Goal: Task Accomplishment & Management: Manage account settings

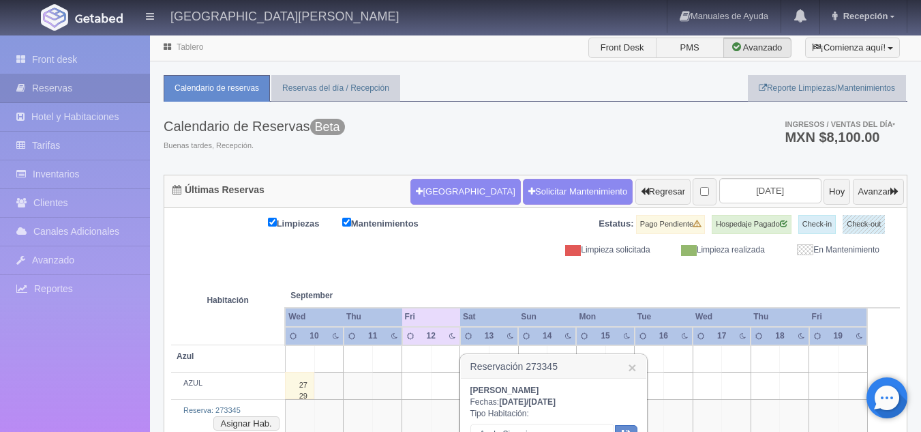
scroll to position [102, 0]
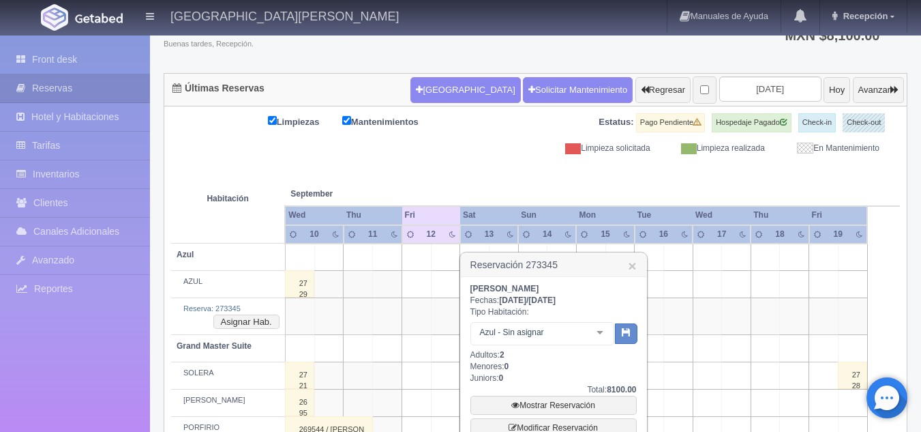
click at [484, 160] on th at bounding box center [445, 180] width 87 height 52
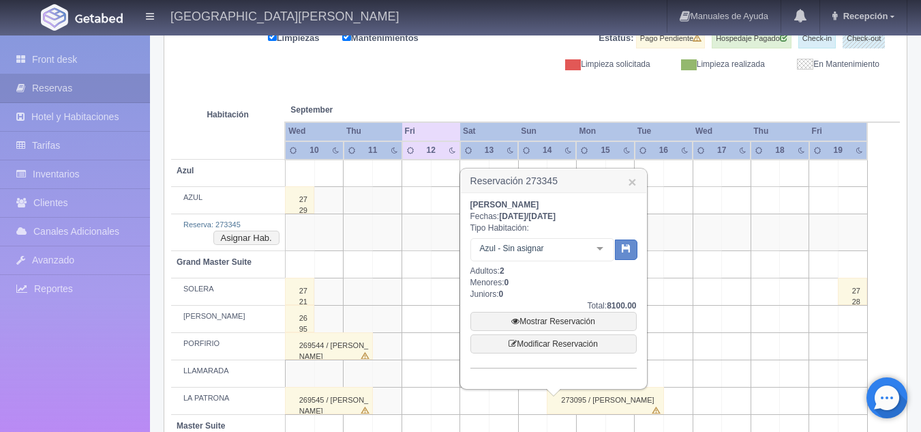
scroll to position [188, 0]
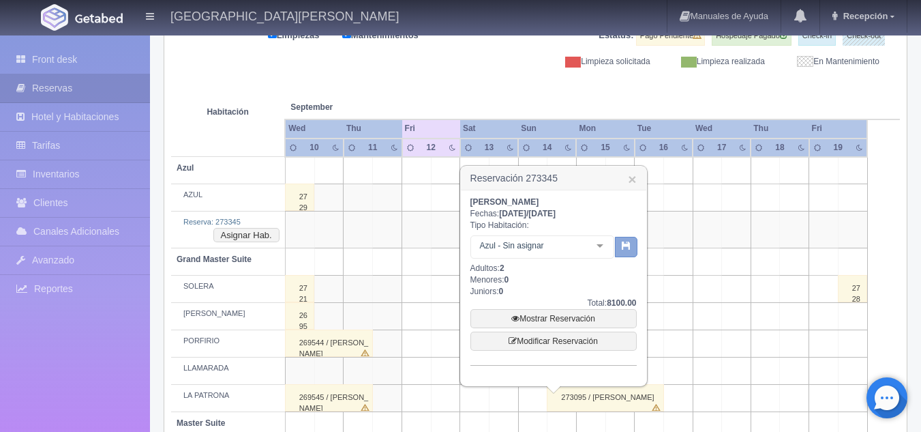
click at [634, 245] on button "button" at bounding box center [626, 247] width 23 height 20
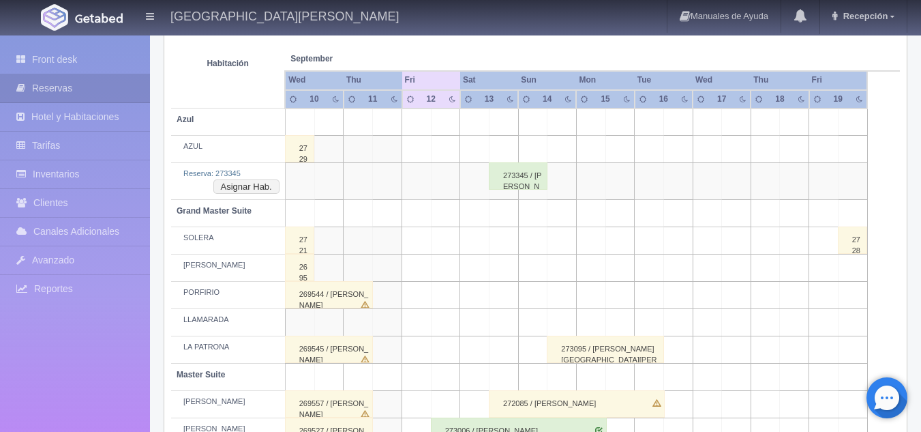
scroll to position [237, 0]
click at [264, 185] on button "Asignar Hab." at bounding box center [246, 186] width 66 height 15
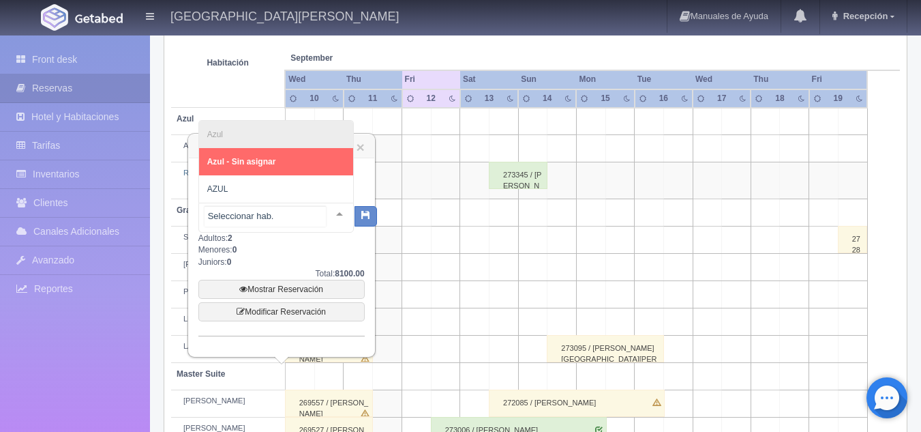
click at [325, 208] on div "[PERSON_NAME] - Sin asignar AZUL No elements found. Consider changing the searc…" at bounding box center [275, 218] width 155 height 30
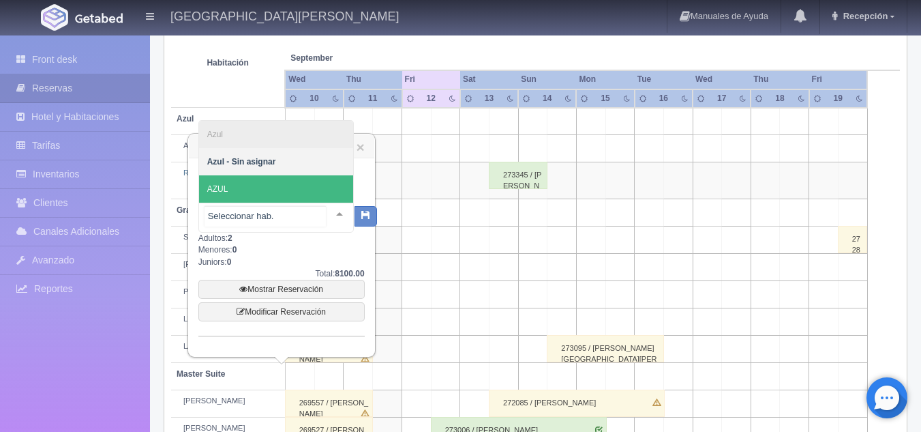
click at [277, 192] on span "AZUL" at bounding box center [276, 188] width 154 height 27
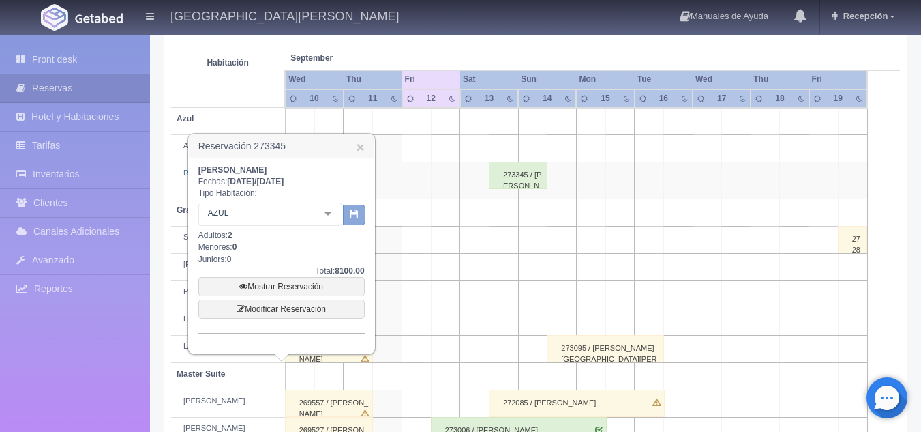
click at [360, 218] on button "button" at bounding box center [354, 215] width 23 height 20
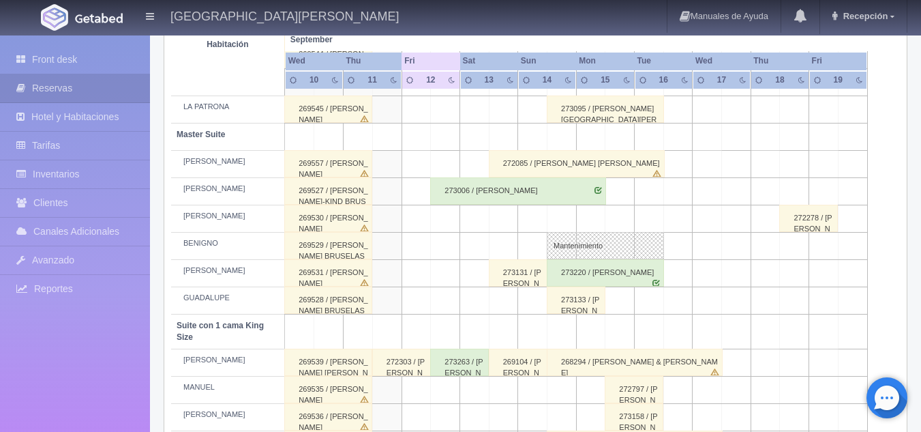
scroll to position [441, 0]
click at [576, 237] on link "Mantenimiento" at bounding box center [605, 243] width 117 height 27
select select "Mantenimiento"
select select "1894_BENIGNO"
type input "14-09-2025"
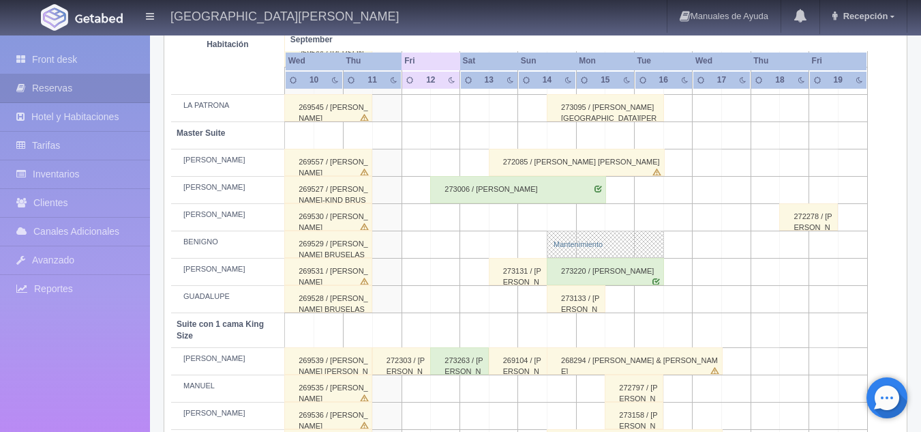
type input "16-09-2025"
type textarea "BLOQUEO GRUPO LUZIO- MB"
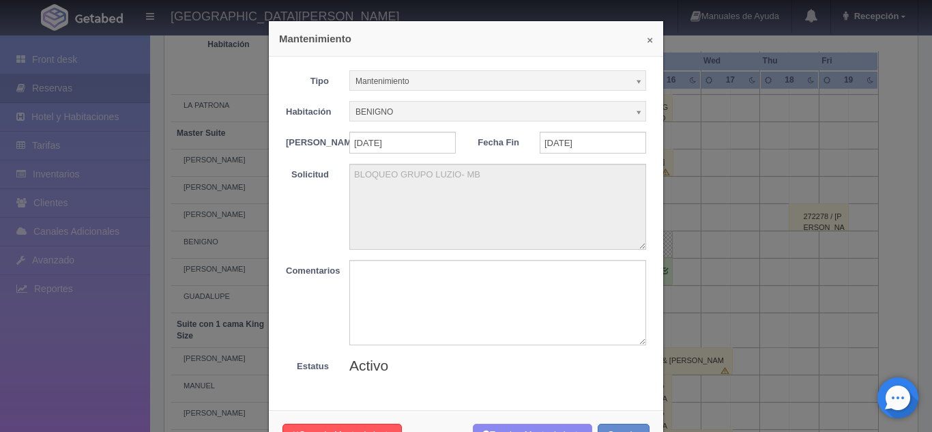
click at [646, 42] on button "×" at bounding box center [649, 40] width 6 height 10
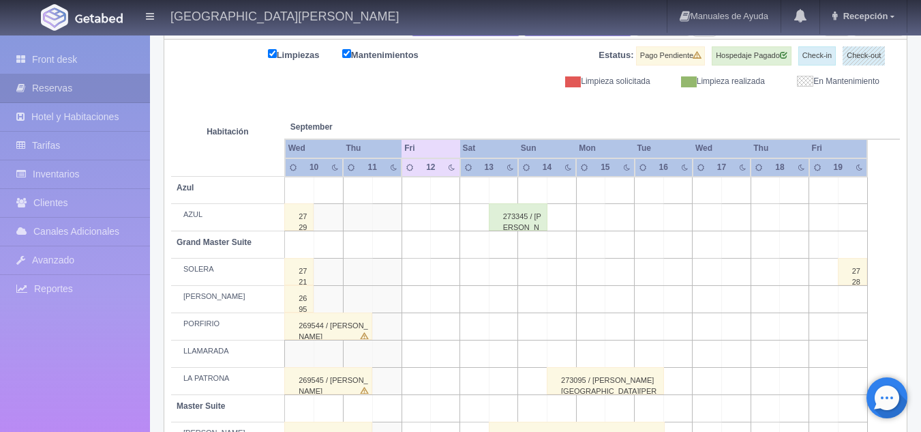
scroll to position [168, 0]
